Goal: Information Seeking & Learning: Check status

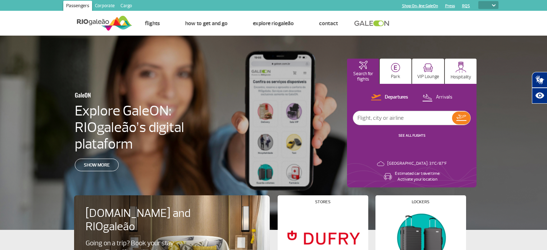
select select
click at [391, 114] on input "text" at bounding box center [402, 118] width 99 height 14
click at [431, 96] on img at bounding box center [427, 97] width 10 height 10
click at [389, 119] on input "text" at bounding box center [402, 118] width 99 height 14
click at [414, 134] on link "SEE ALL FLIGHTS" at bounding box center [411, 135] width 27 height 5
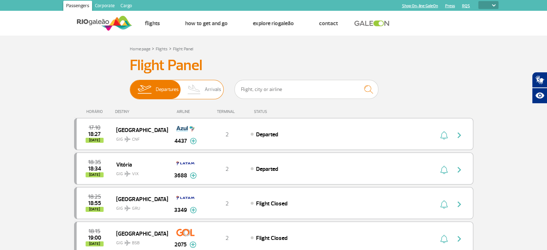
click at [197, 87] on img at bounding box center [194, 89] width 21 height 19
click at [130, 86] on input "Departures Arrivals" at bounding box center [130, 86] width 0 height 0
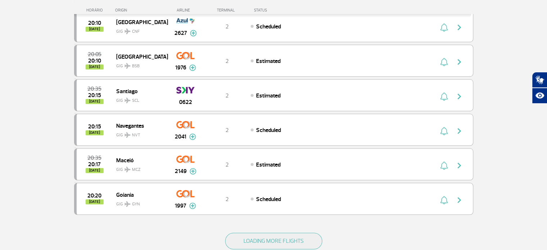
scroll to position [710, 0]
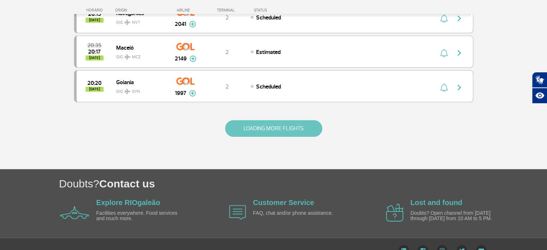
click at [286, 125] on button "LOADING MORE FLIGHTS" at bounding box center [273, 128] width 97 height 17
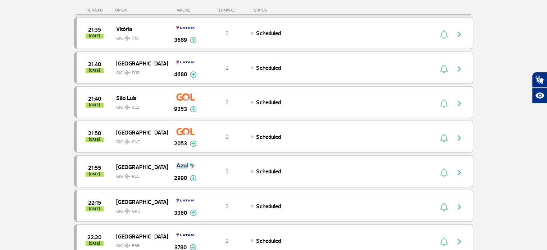
scroll to position [1408, 0]
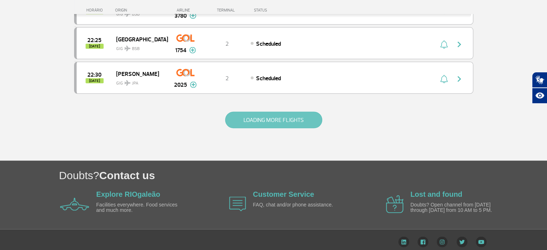
click at [294, 112] on button "LOADING MORE FLIGHTS" at bounding box center [273, 120] width 97 height 17
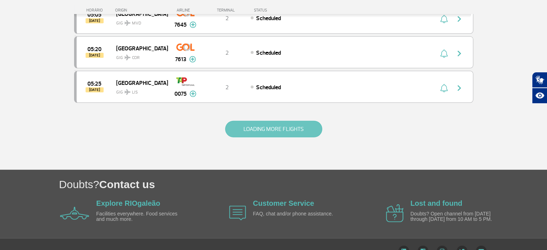
scroll to position [2088, 0]
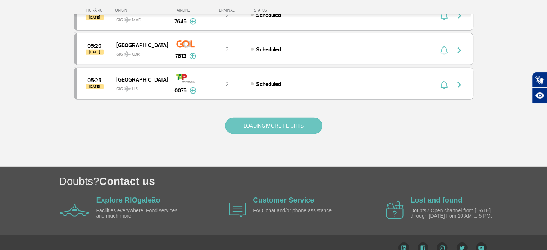
click at [288, 118] on button "LOADING MORE FLIGHTS" at bounding box center [273, 126] width 97 height 17
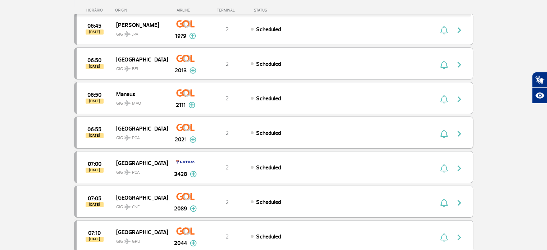
scroll to position [2772, 0]
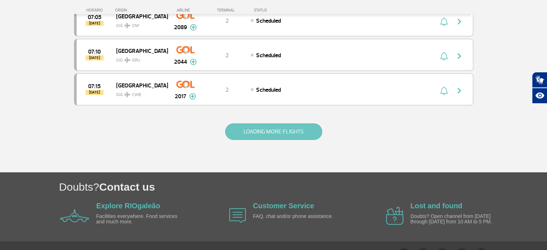
click at [283, 123] on button "LOADING MORE FLIGHTS" at bounding box center [273, 131] width 97 height 17
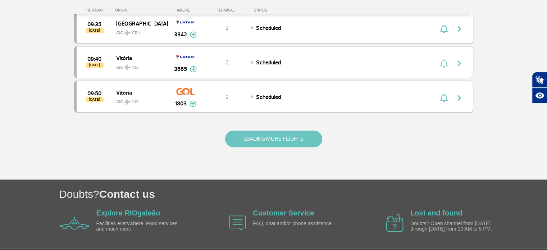
scroll to position [3456, 0]
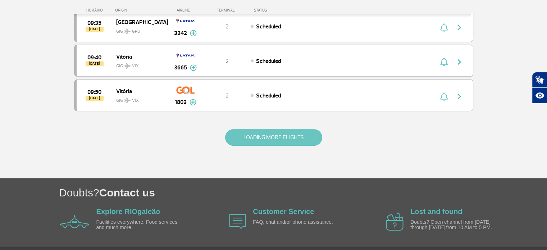
click at [283, 129] on button "LOADING MORE FLIGHTS" at bounding box center [273, 137] width 97 height 17
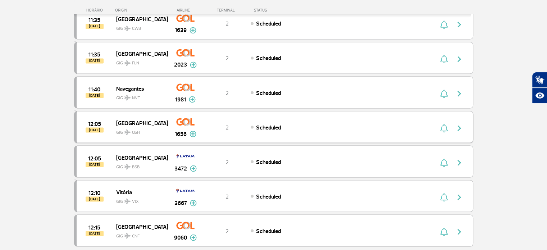
scroll to position [4141, 0]
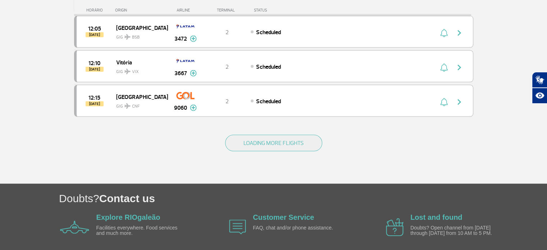
click at [277, 135] on button "LOADING MORE FLIGHTS" at bounding box center [273, 143] width 97 height 17
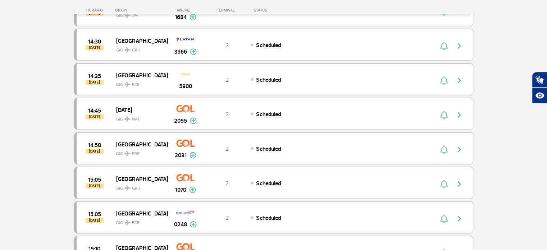
scroll to position [4825, 0]
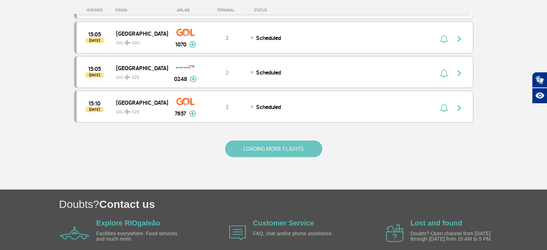
click at [265, 141] on button "LOADING MORE FLIGHTS" at bounding box center [273, 149] width 97 height 17
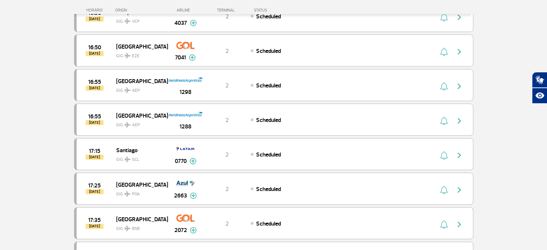
scroll to position [5509, 0]
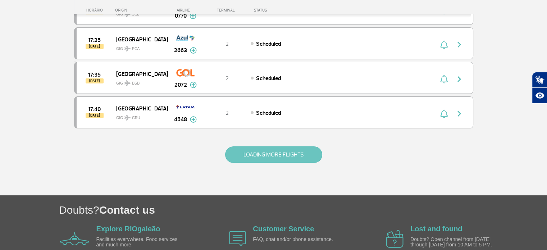
click at [271, 146] on button "LOADING MORE FLIGHTS" at bounding box center [273, 154] width 97 height 17
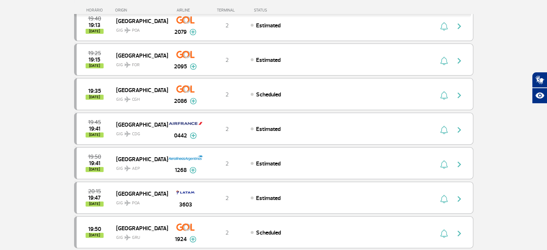
scroll to position [0, 0]
